Goal: Navigation & Orientation: Understand site structure

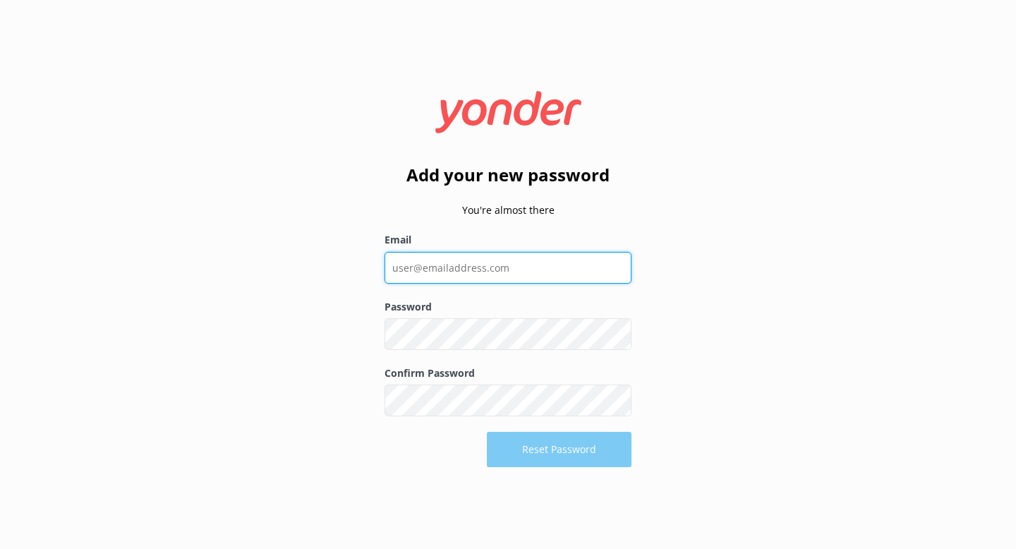
drag, startPoint x: 0, startPoint y: 0, endPoint x: 530, endPoint y: 267, distance: 593.0
click at [530, 267] on input "Email" at bounding box center [507, 268] width 247 height 32
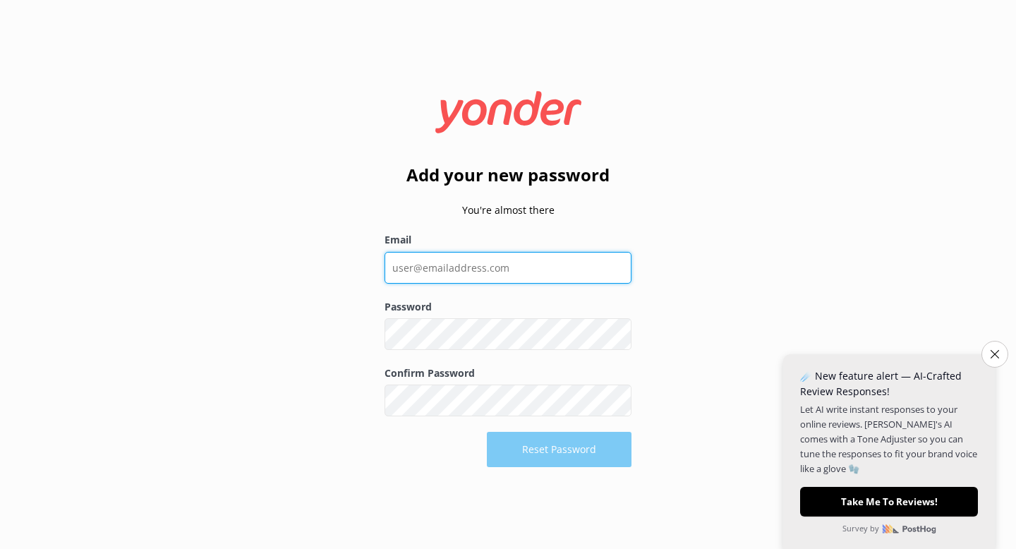
type input "[EMAIL_ADDRESS][DOMAIN_NAME]"
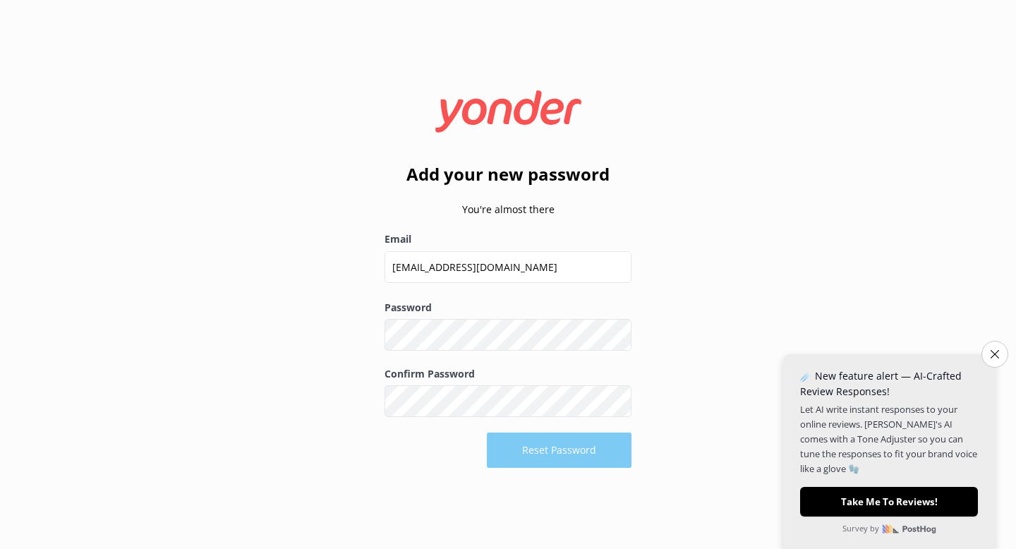
click at [577, 463] on div "Reset Password" at bounding box center [507, 449] width 247 height 35
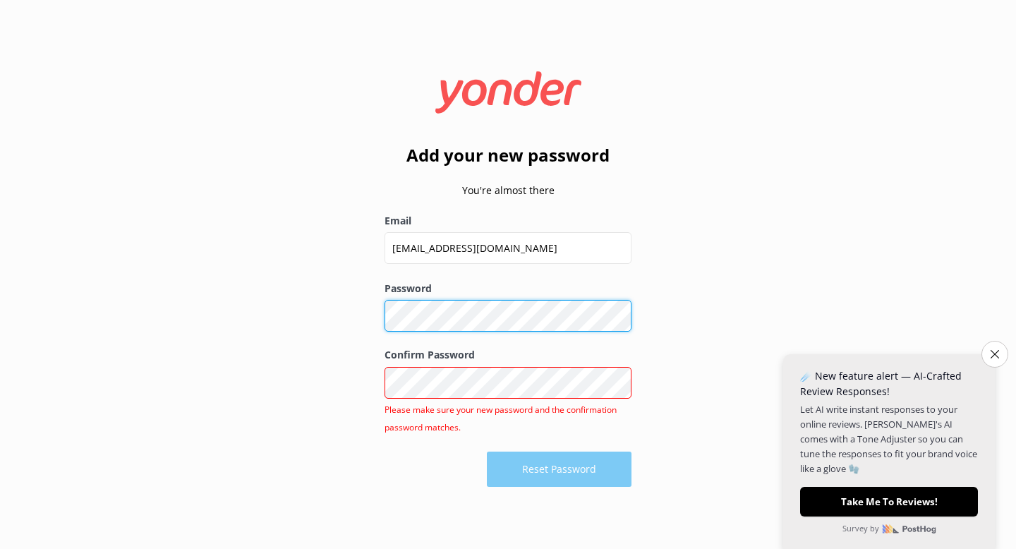
click at [317, 324] on div "Add your new password You're almost there Email shahreen.leech@gmail.com Passwo…" at bounding box center [508, 274] width 1016 height 549
click at [433, 444] on div "Confirm Password Show password Please make sure your new password and the confi…" at bounding box center [507, 399] width 247 height 104
click at [513, 199] on form "Add your new password You're almost there Email shahreen.leech@gmail.com Passwo…" at bounding box center [507, 274] width 247 height 444
click at [506, 96] on use at bounding box center [508, 92] width 146 height 42
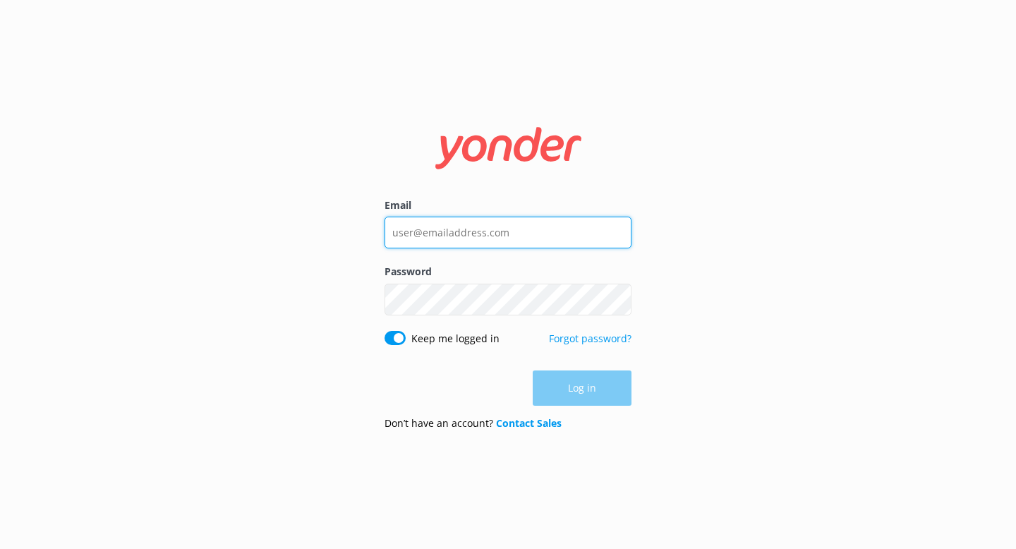
type input "[EMAIL_ADDRESS][DOMAIN_NAME]"
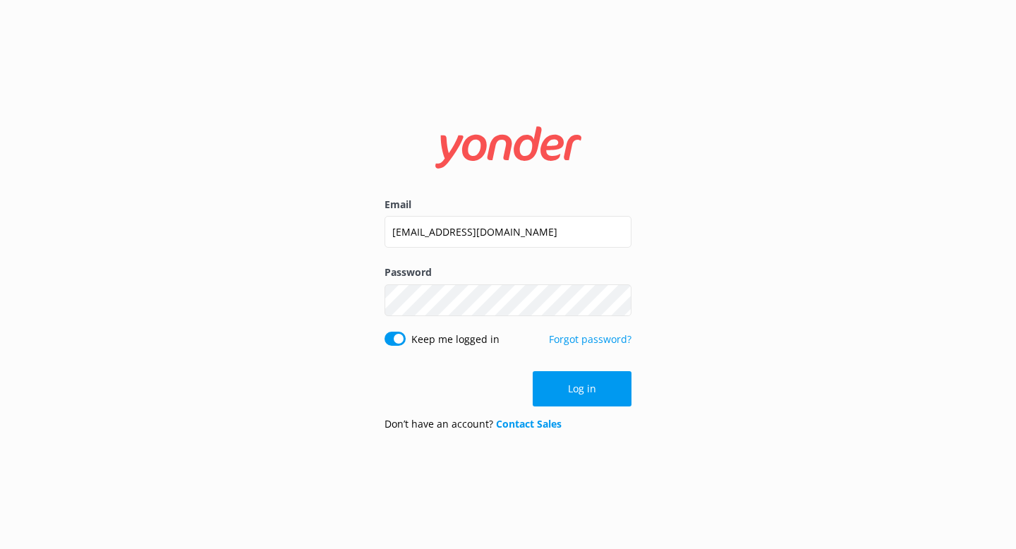
click at [634, 411] on div "Email [EMAIL_ADDRESS][DOMAIN_NAME] Password Show password Keep me logged in For…" at bounding box center [508, 274] width 282 height 335
click at [616, 389] on button "Log in" at bounding box center [582, 388] width 99 height 35
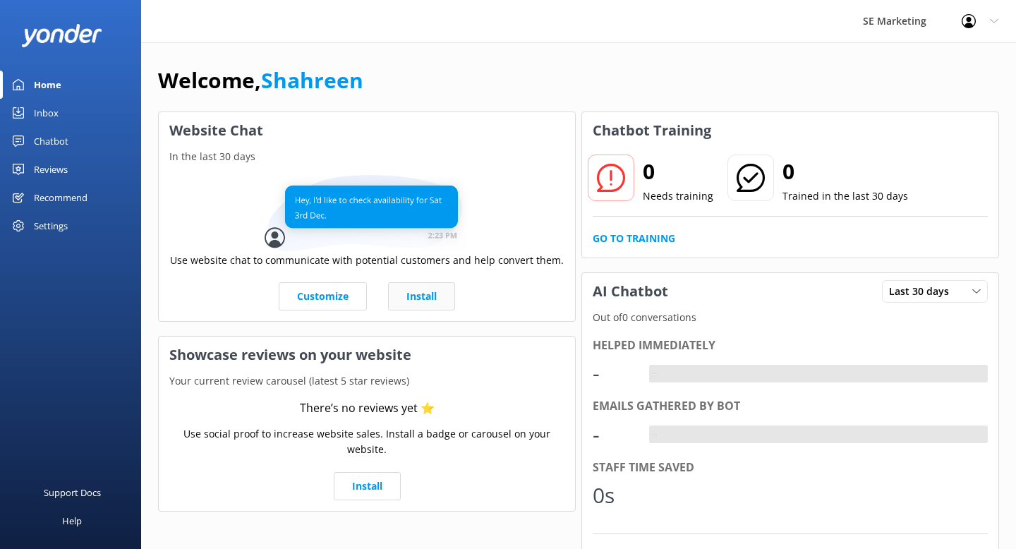
click at [414, 293] on link "Install" at bounding box center [421, 296] width 67 height 28
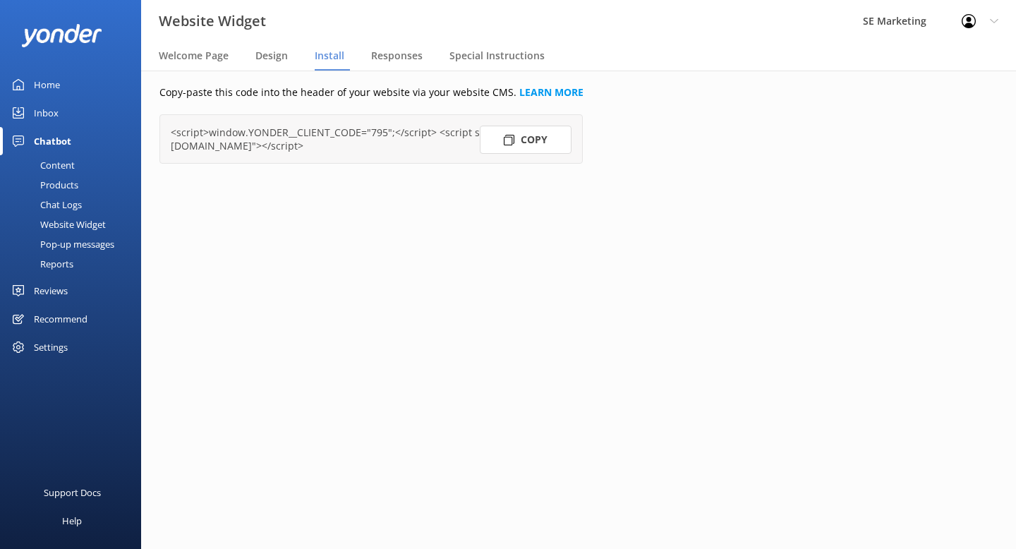
click at [47, 87] on div "Home" at bounding box center [47, 85] width 26 height 28
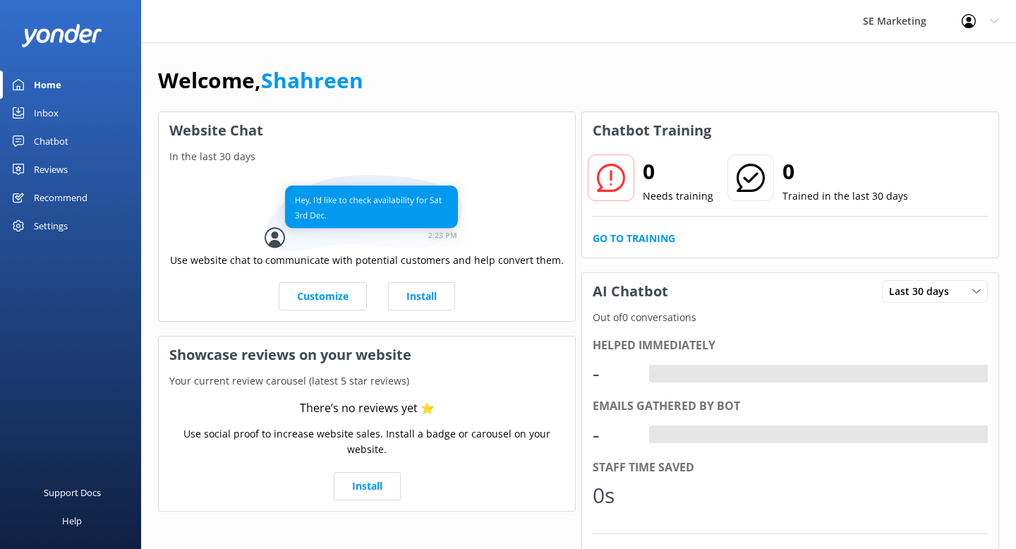
click at [58, 225] on div "Settings" at bounding box center [51, 226] width 34 height 28
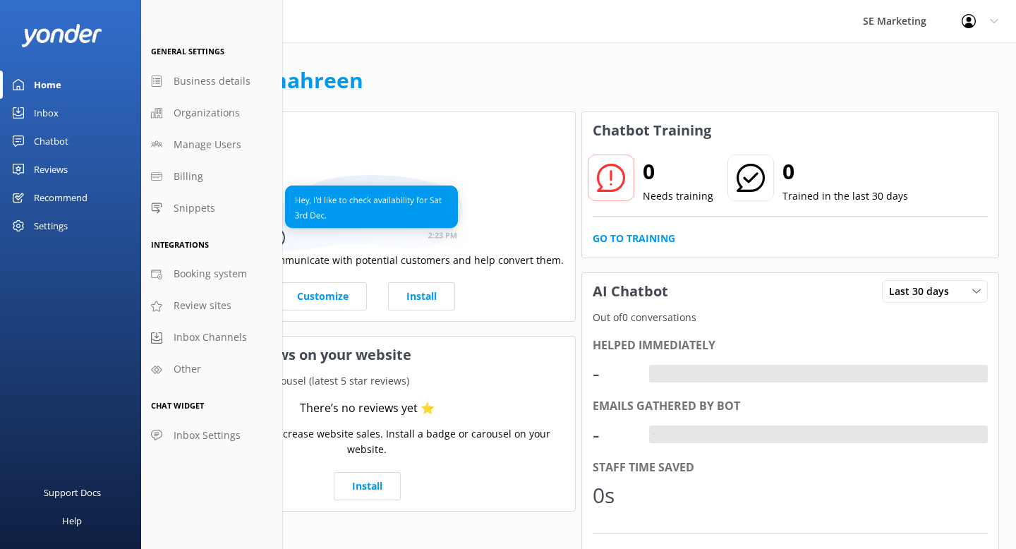
click at [56, 166] on div "Reviews" at bounding box center [51, 169] width 34 height 28
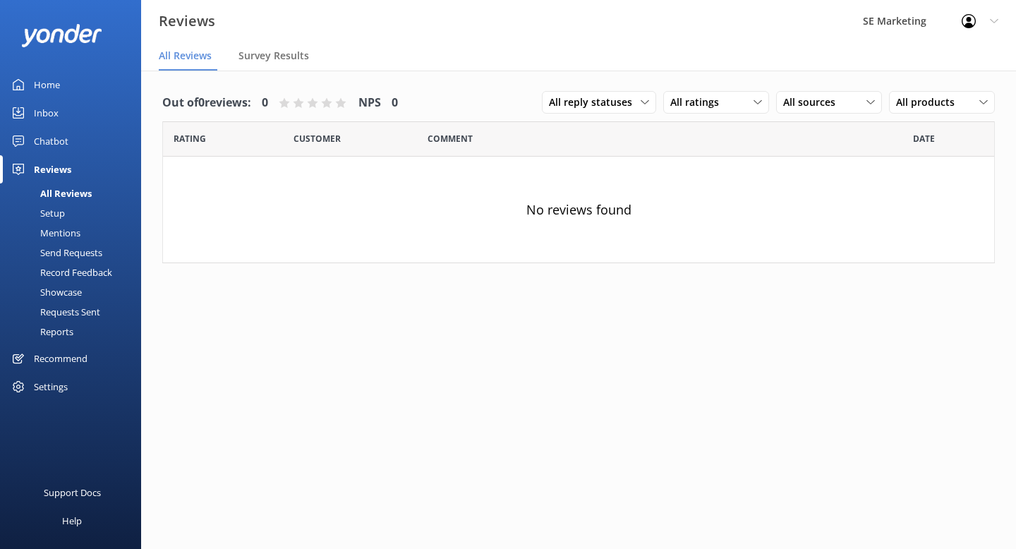
click at [56, 133] on div "Chatbot" at bounding box center [51, 141] width 35 height 28
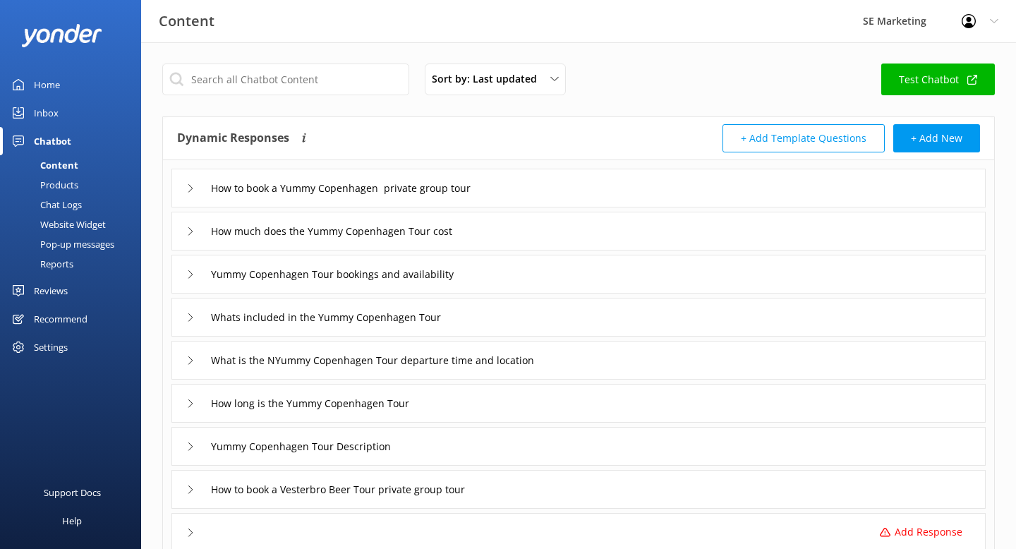
click at [48, 114] on div "Inbox" at bounding box center [46, 113] width 25 height 28
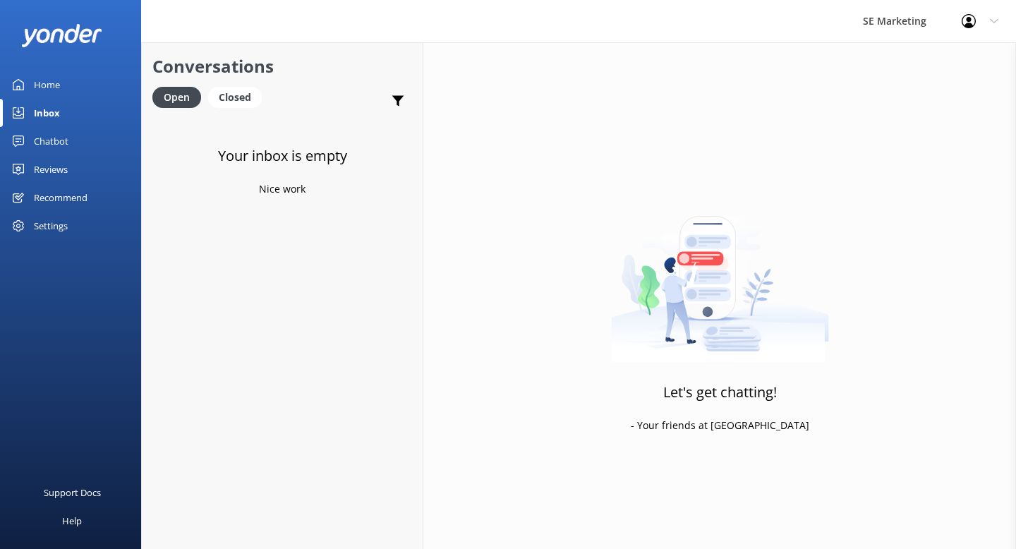
click at [41, 87] on div "Home" at bounding box center [47, 85] width 26 height 28
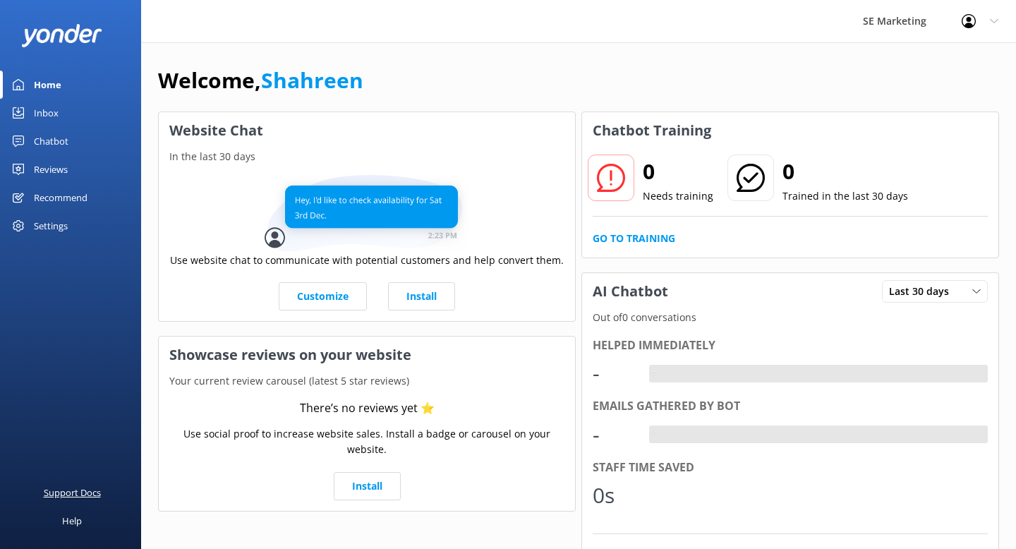
click at [87, 495] on div "Support Docs" at bounding box center [72, 492] width 57 height 28
